Goal: Information Seeking & Learning: Learn about a topic

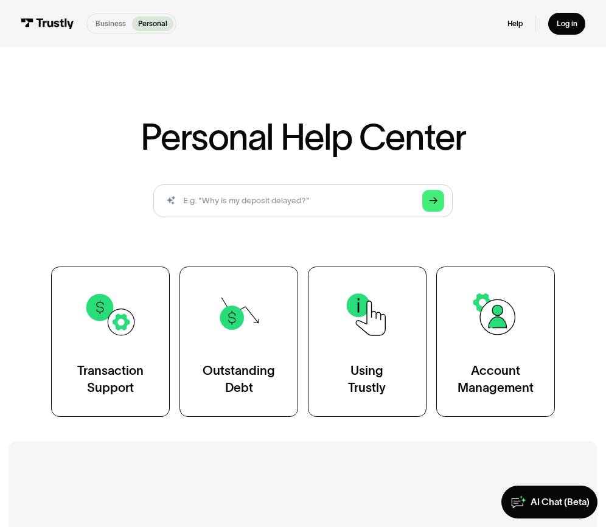
click at [102, 25] on p "Business" at bounding box center [111, 23] width 30 height 11
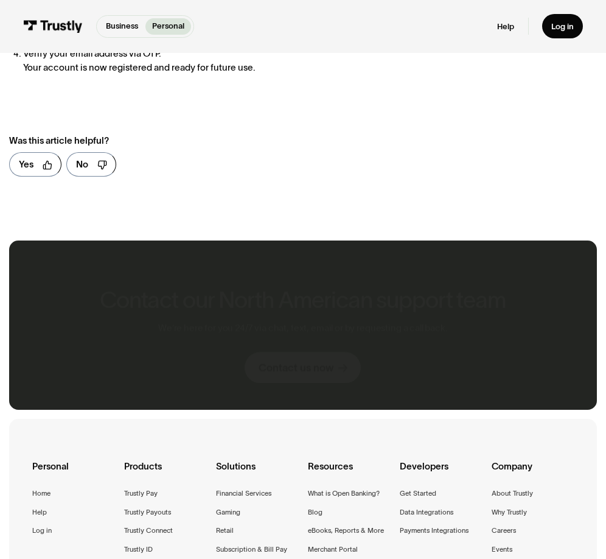
scroll to position [648, 0]
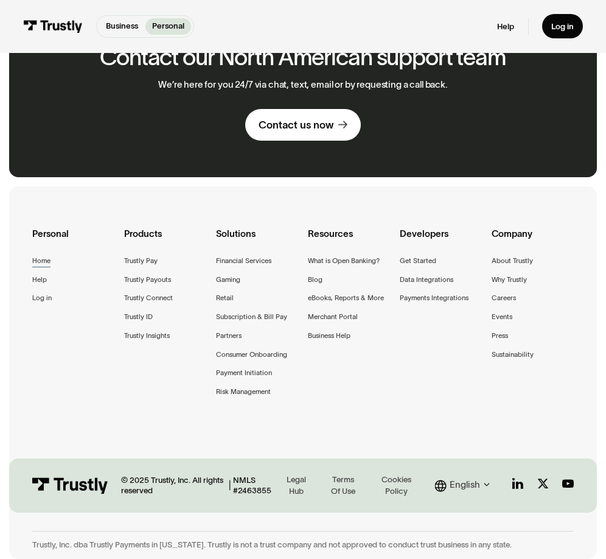
click at [41, 260] on div "Home" at bounding box center [41, 261] width 18 height 12
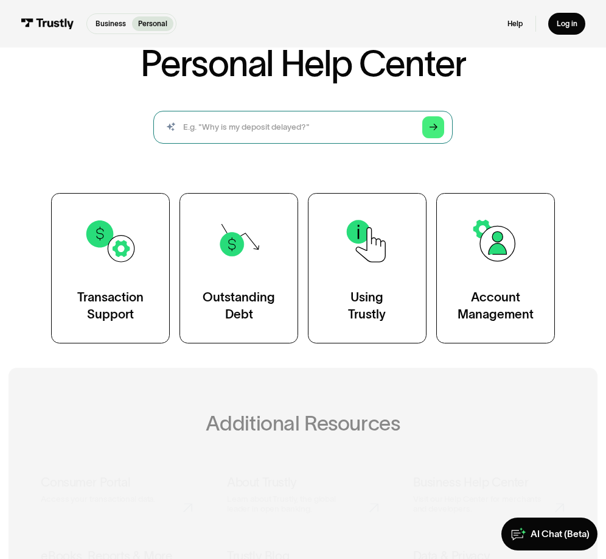
scroll to position [75, 0]
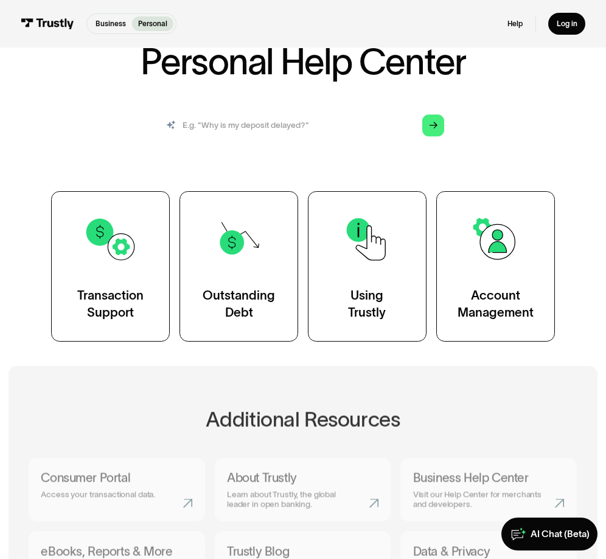
click at [266, 122] on input "search" at bounding box center [302, 125] width 299 height 33
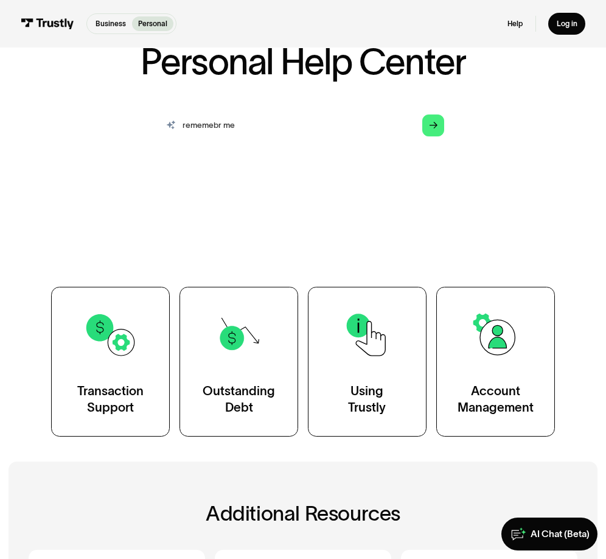
click at [199, 113] on input "rememebr me" at bounding box center [302, 125] width 299 height 33
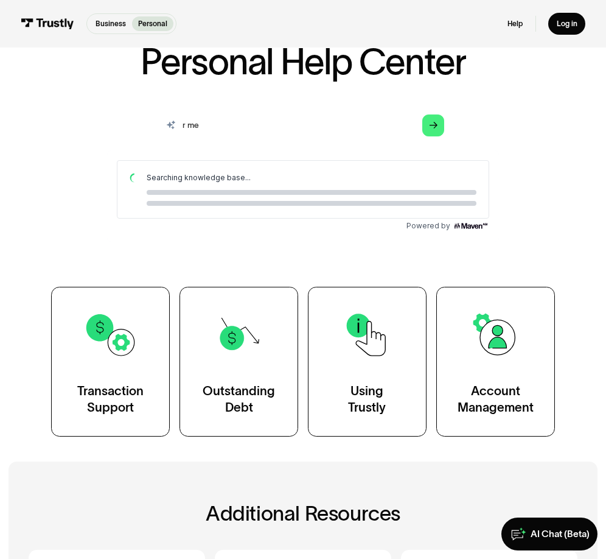
scroll to position [0, 0]
type input "remember me"
click at [435, 124] on polygon "Search" at bounding box center [434, 125] width 9 height 7
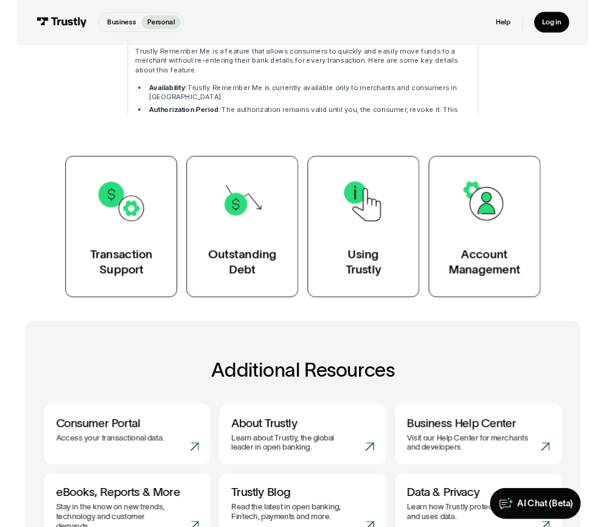
scroll to position [40, 0]
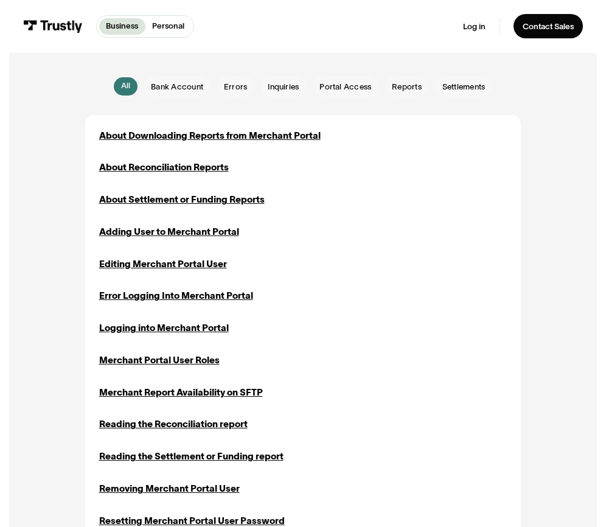
scroll to position [268, 0]
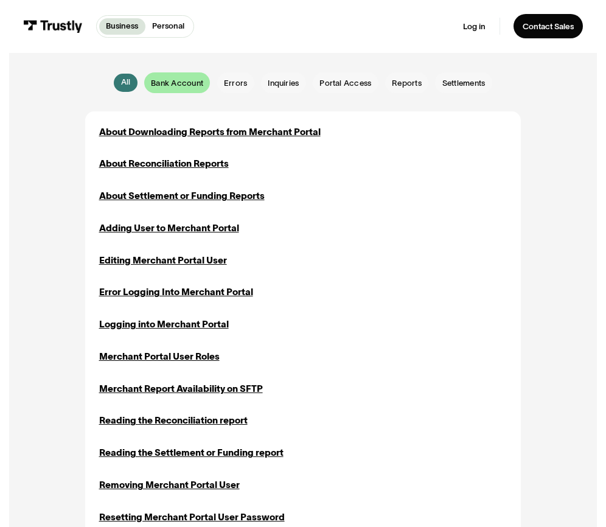
click at [186, 85] on span "Bank Account" at bounding box center [177, 84] width 52 height 12
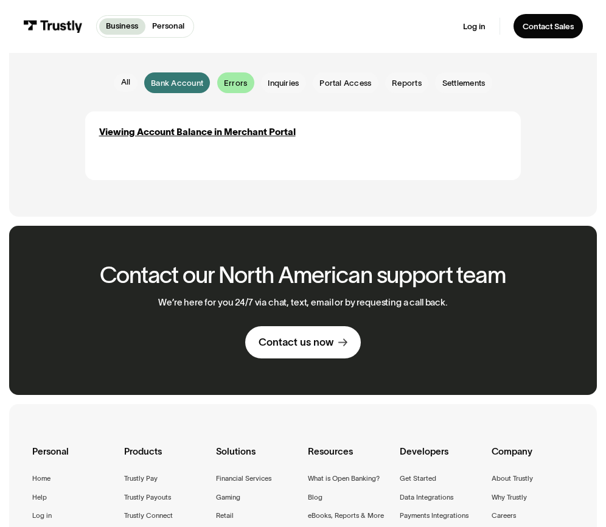
click at [232, 86] on span "Errors" at bounding box center [235, 84] width 23 height 12
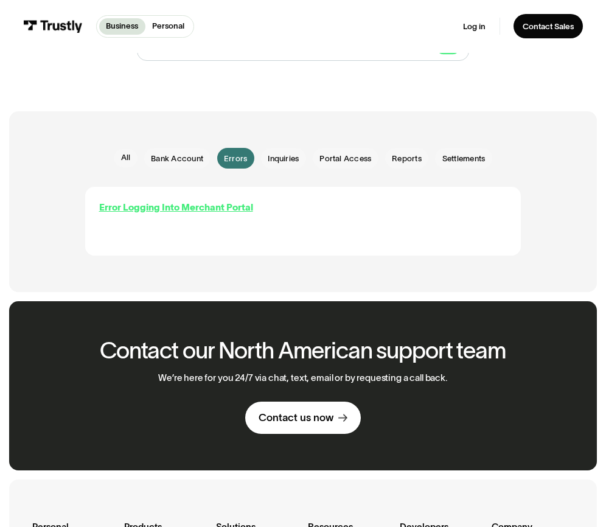
scroll to position [178, 0]
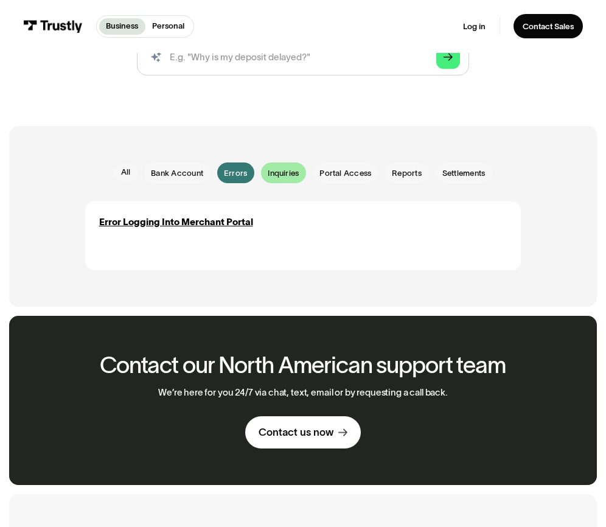
click at [271, 169] on span "Inquiries" at bounding box center [283, 174] width 31 height 12
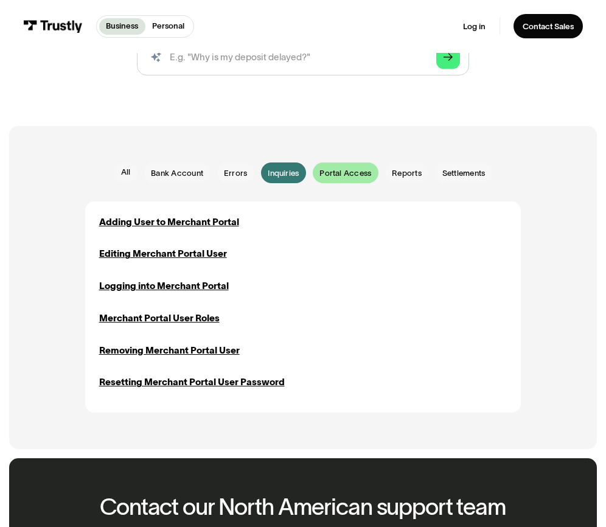
click at [337, 177] on span "Portal Access" at bounding box center [346, 174] width 52 height 12
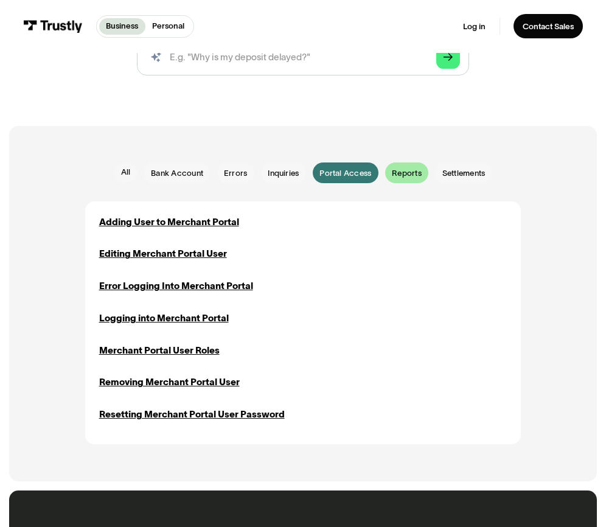
click at [397, 172] on span "Reports" at bounding box center [407, 174] width 30 height 12
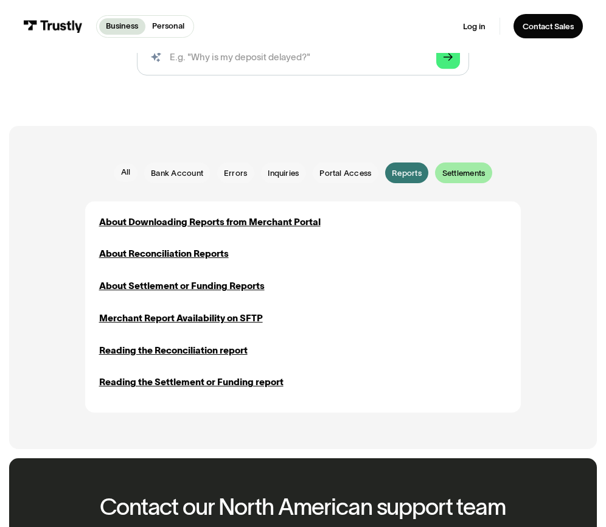
click at [459, 177] on span "Settlements" at bounding box center [463, 174] width 43 height 12
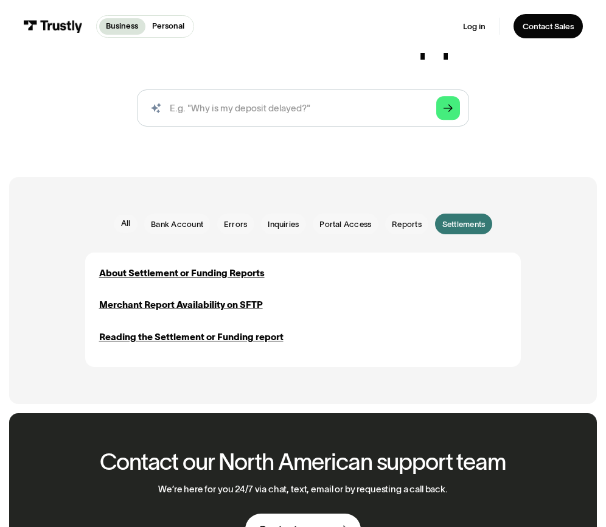
scroll to position [122, 0]
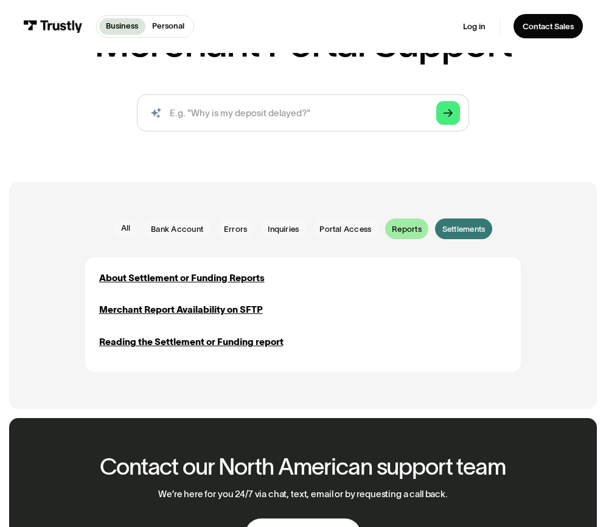
click at [389, 219] on div "Email Form" at bounding box center [406, 228] width 43 height 21
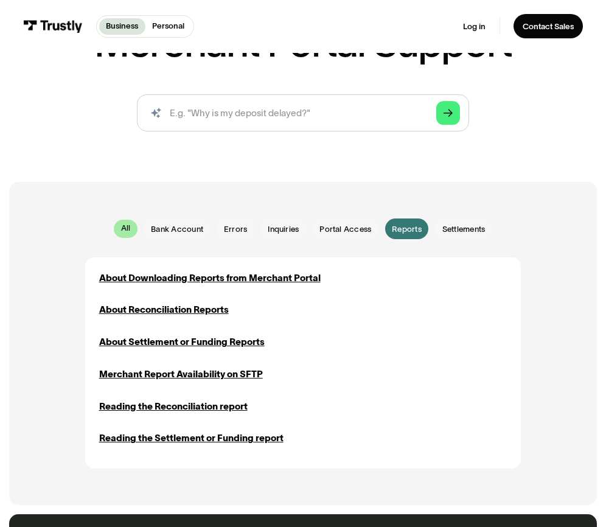
click at [127, 232] on div "All" at bounding box center [126, 229] width 10 height 12
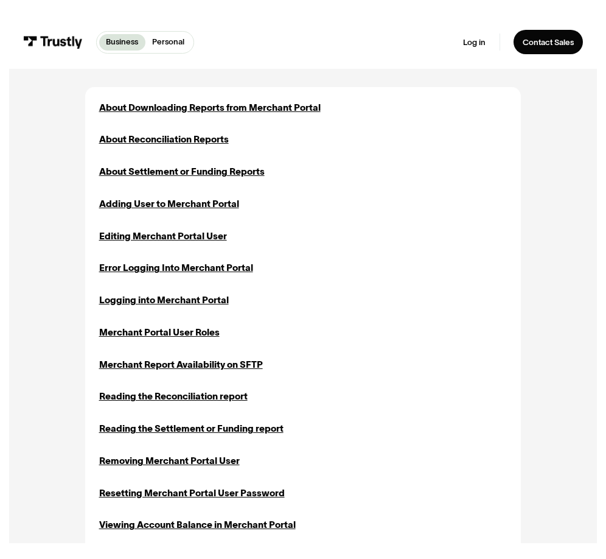
scroll to position [308, 0]
